Goal: Transaction & Acquisition: Purchase product/service

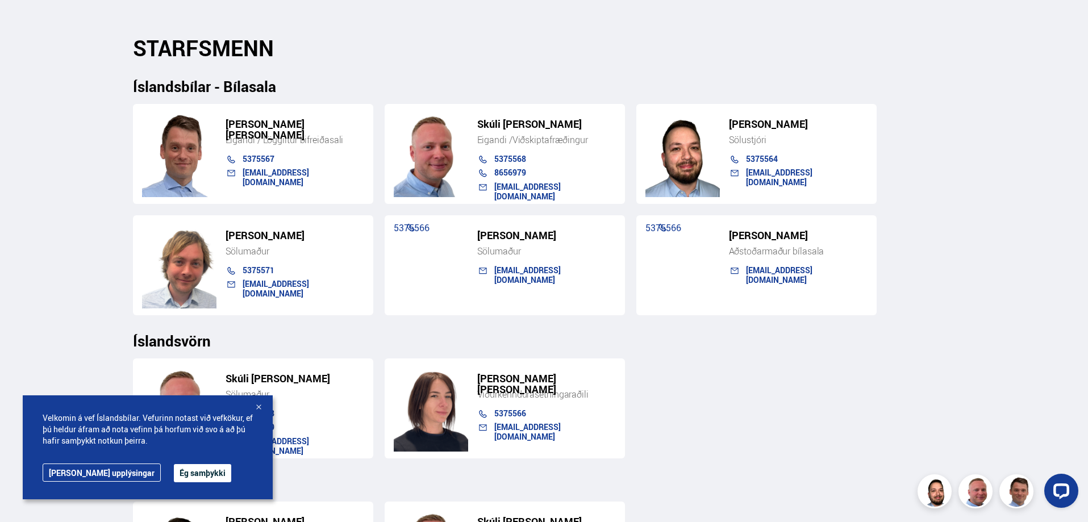
click at [174, 472] on button "Ég samþykki" at bounding box center [202, 473] width 57 height 18
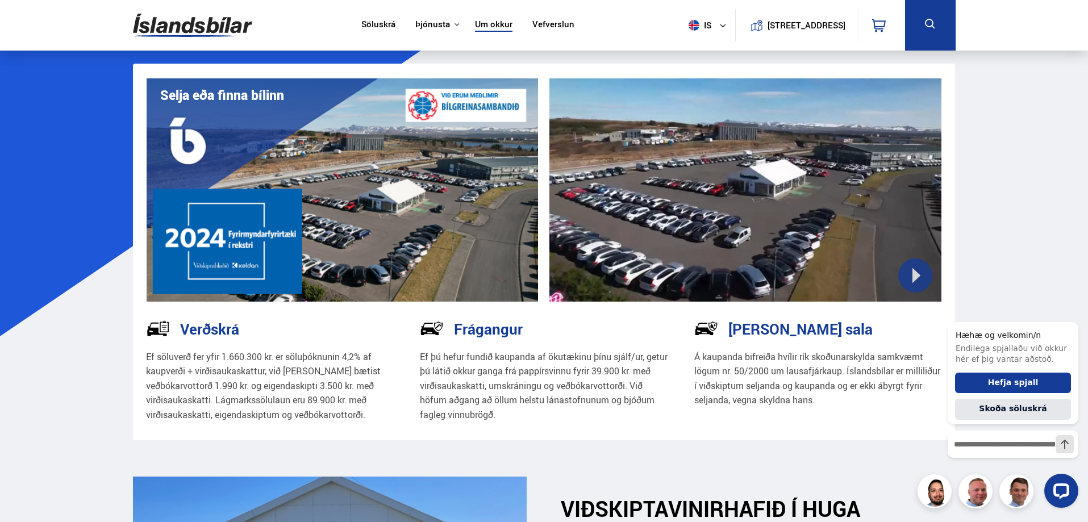
click at [374, 20] on link "Söluskrá" at bounding box center [378, 25] width 34 height 12
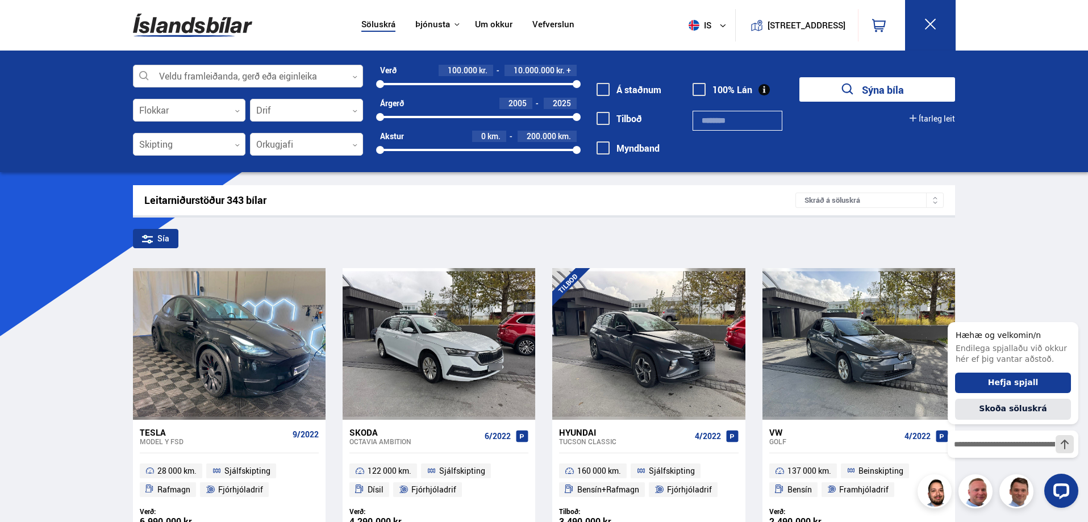
click at [316, 73] on div at bounding box center [248, 76] width 230 height 23
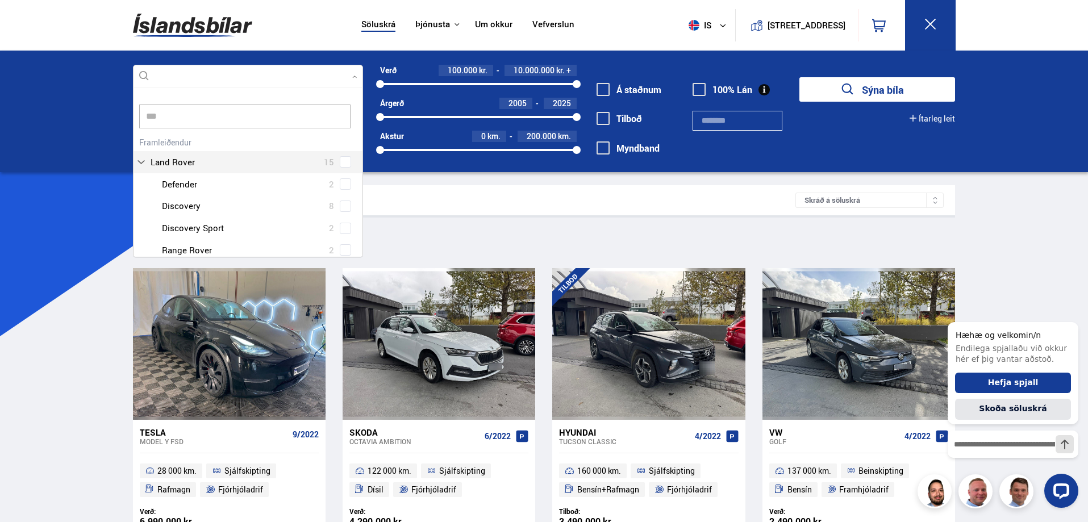
scroll to position [11, 0]
click at [345, 178] on div "Land Rover 15 Land Rover Defender 2 Land Rover Discovery 8 Land Rover Discovery…" at bounding box center [247, 197] width 229 height 149
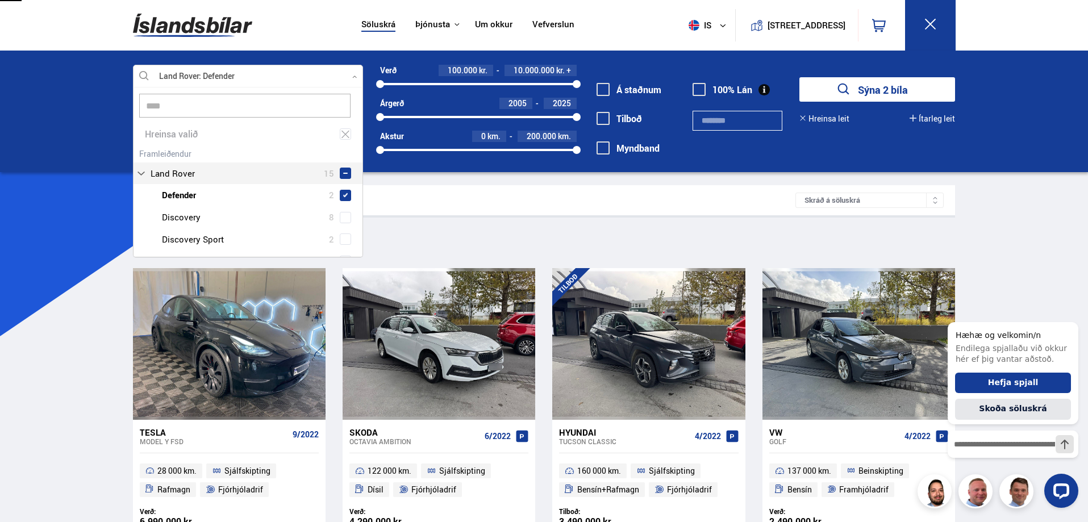
type input "****"
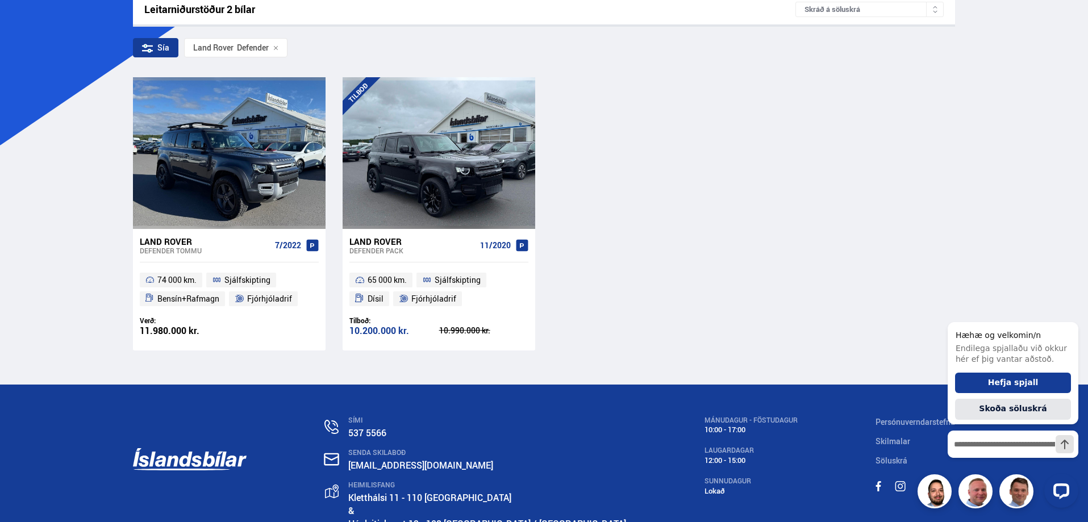
scroll to position [170, 0]
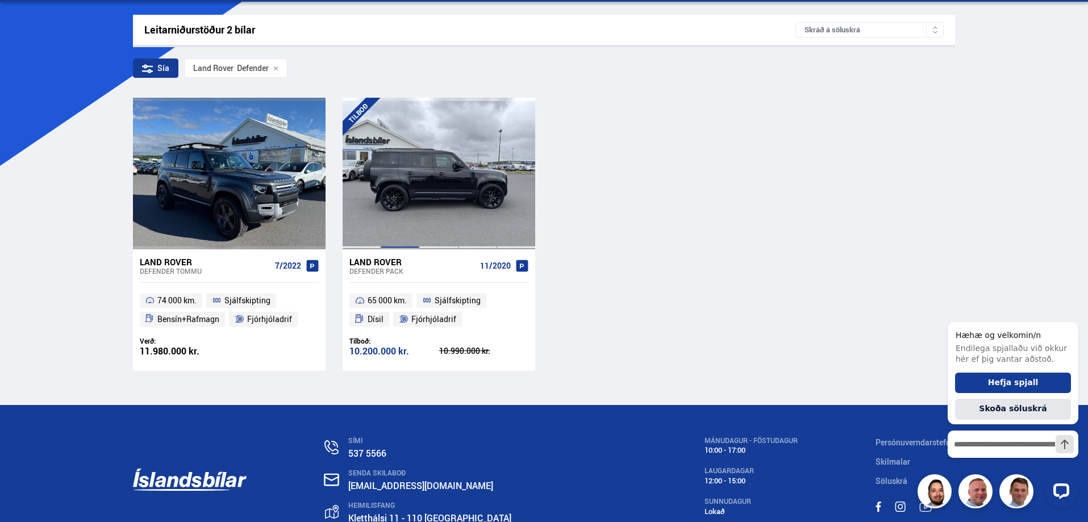
click at [399, 219] on div at bounding box center [400, 173] width 39 height 151
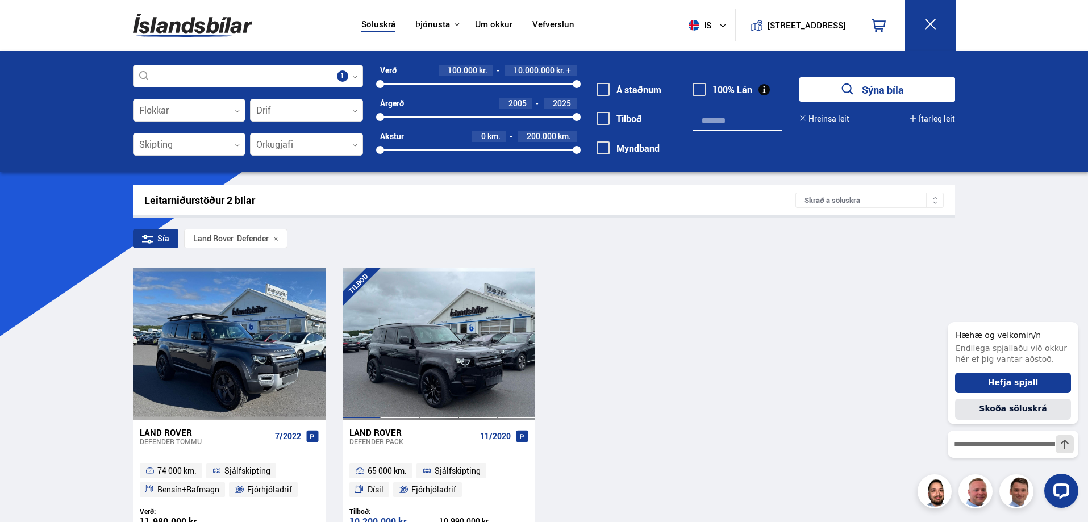
scroll to position [249, 0]
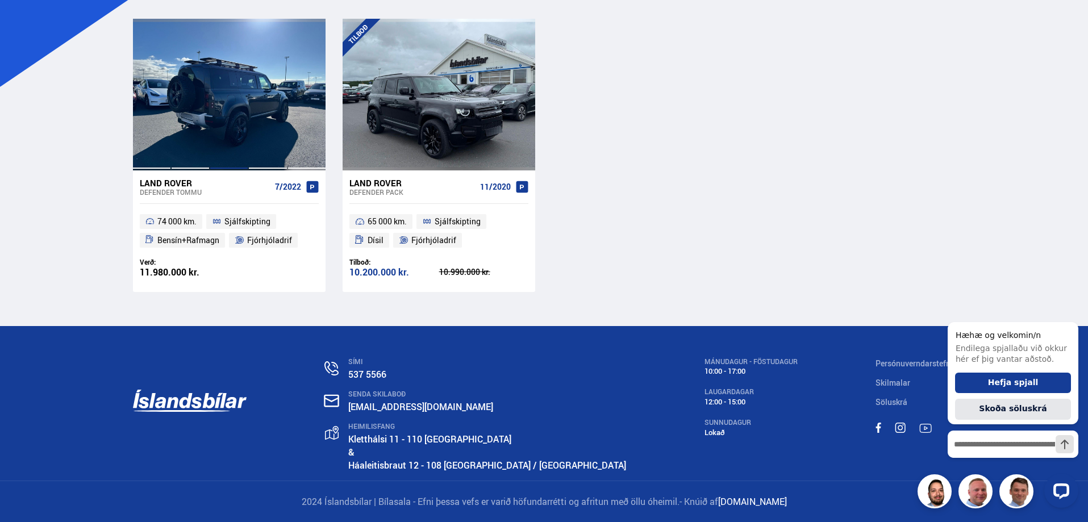
click at [237, 115] on div at bounding box center [229, 94] width 39 height 151
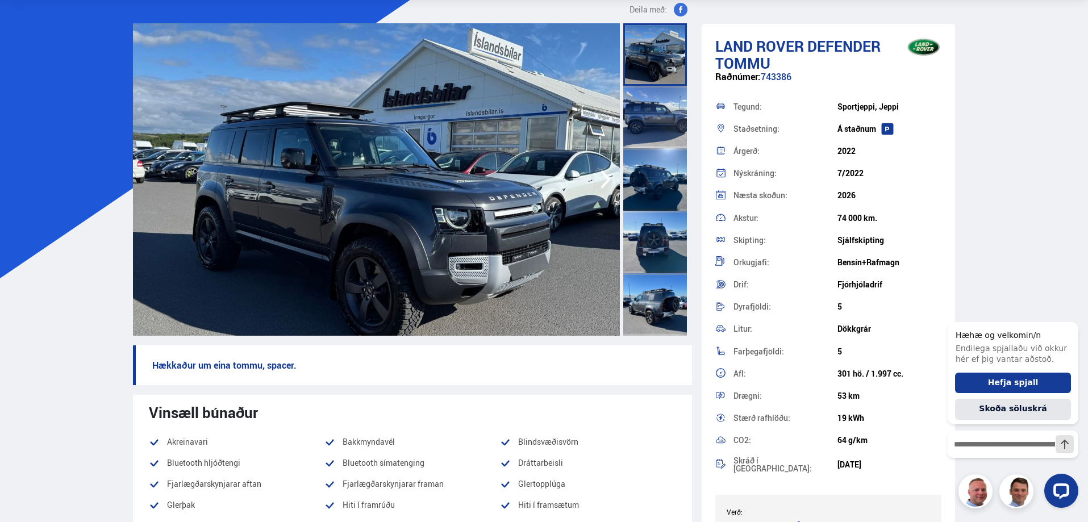
scroll to position [57, 0]
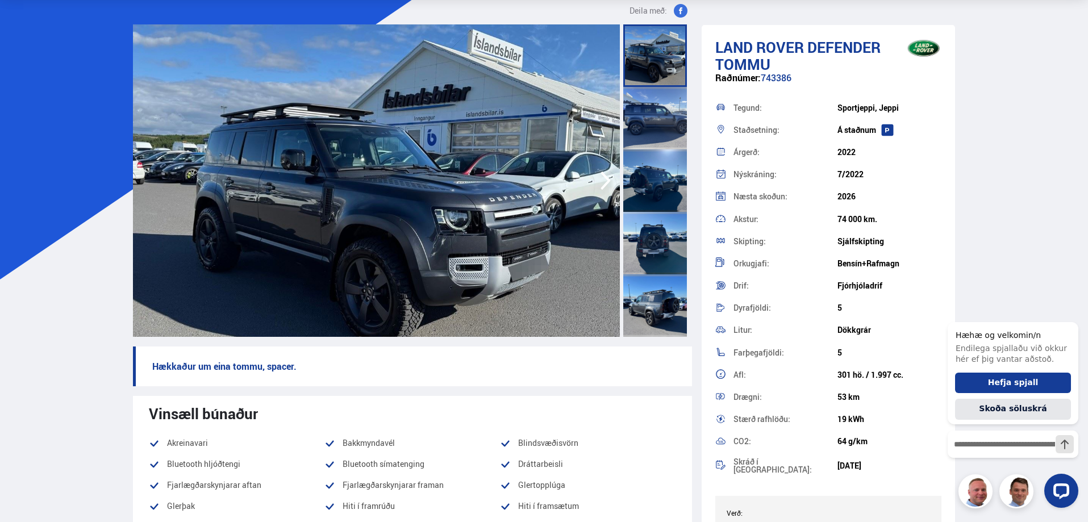
click at [474, 196] on img at bounding box center [376, 180] width 487 height 312
